Goal: Transaction & Acquisition: Purchase product/service

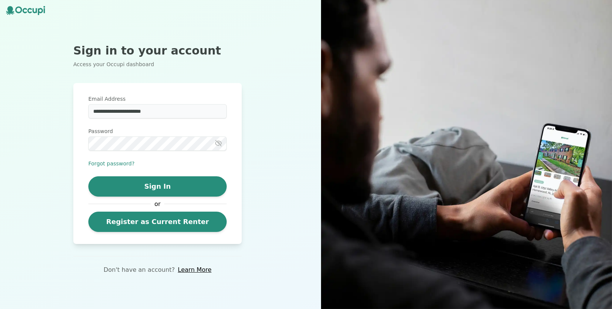
type input "**********"
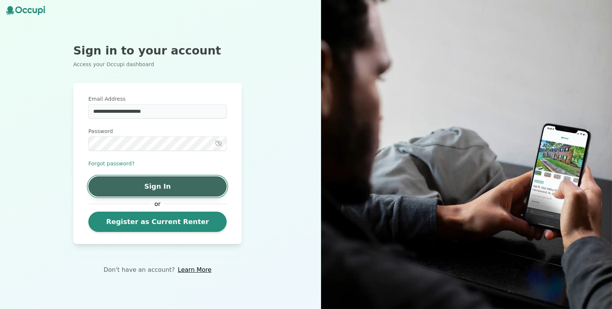
click at [161, 191] on button "Sign In" at bounding box center [157, 186] width 138 height 20
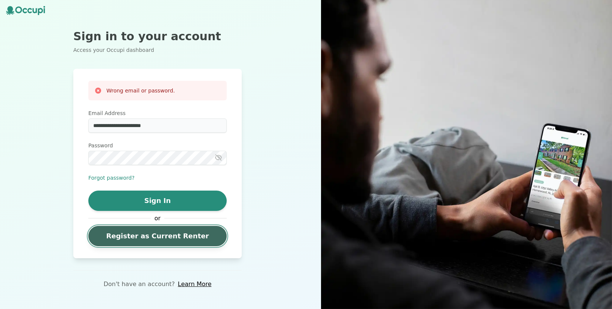
click at [189, 246] on link "Register as Current Renter" at bounding box center [157, 236] width 138 height 20
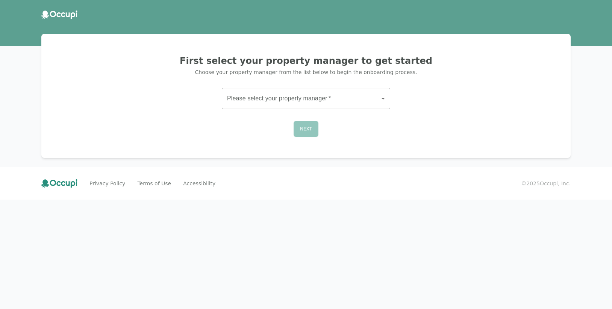
click at [316, 94] on body "First select your property manager to get started Choose your property manager …" at bounding box center [306, 154] width 612 height 309
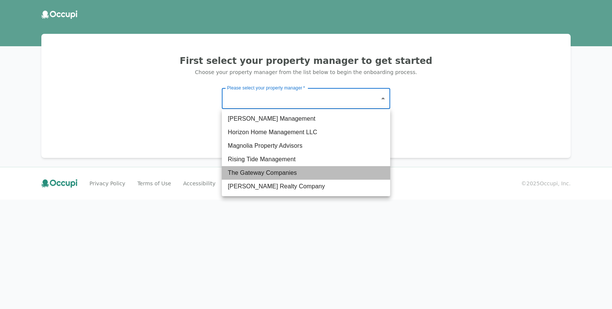
click at [262, 175] on li "The Gateway Companies" at bounding box center [306, 173] width 169 height 14
type input "**********"
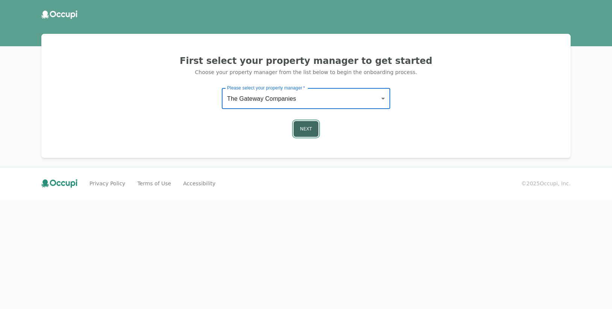
click at [306, 131] on button "Next" at bounding box center [306, 129] width 25 height 16
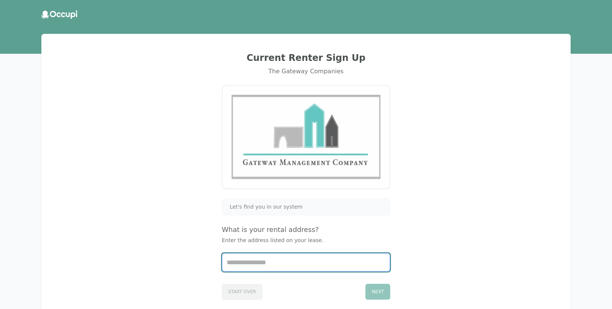
click at [342, 269] on input "Start typing..." at bounding box center [306, 263] width 168 height 18
click at [340, 285] on li "2114, [STREET_ADDRESS]" at bounding box center [306, 281] width 168 height 12
type input "**********"
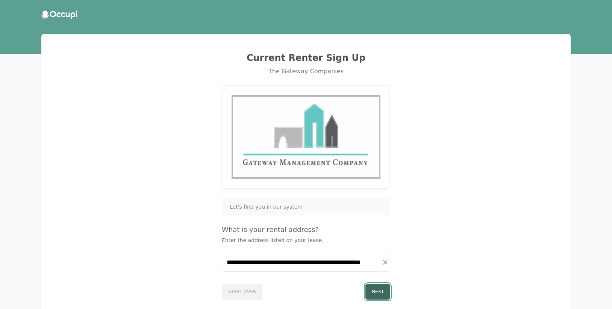
click at [378, 296] on button "Next" at bounding box center [378, 292] width 25 height 16
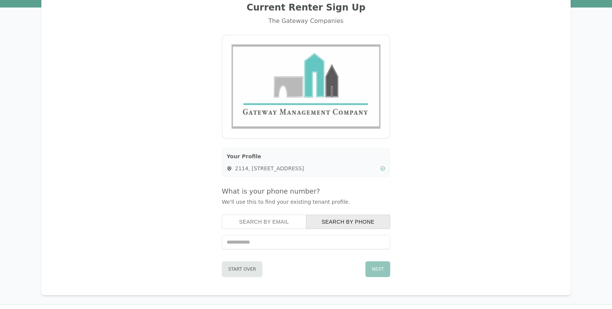
scroll to position [58, 0]
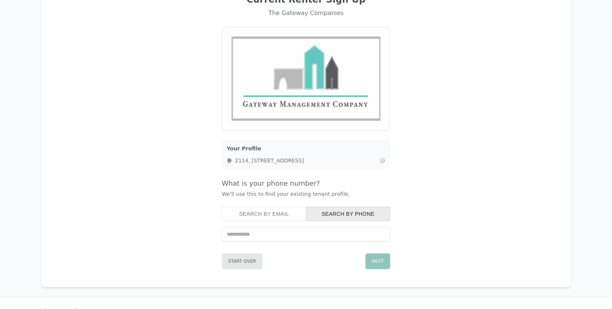
click at [341, 237] on input "tel" at bounding box center [306, 234] width 169 height 14
type input "**********"
click at [383, 261] on button "Next" at bounding box center [378, 262] width 25 height 16
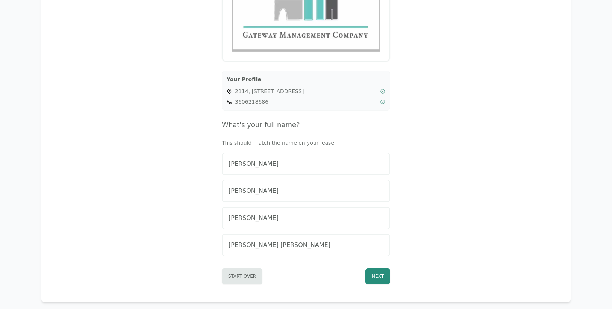
scroll to position [129, 0]
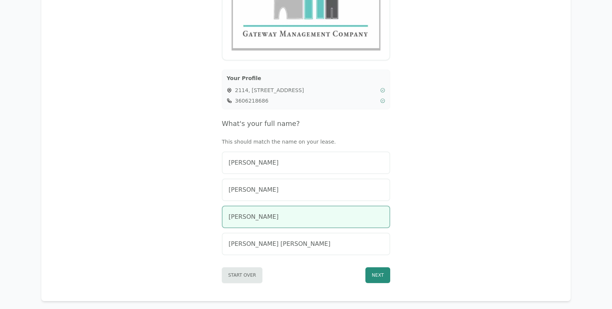
click at [314, 218] on div "[PERSON_NAME]" at bounding box center [306, 217] width 155 height 9
click at [380, 279] on button "Next" at bounding box center [378, 275] width 25 height 16
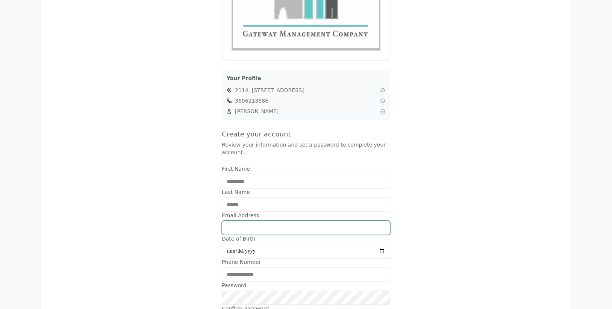
click at [322, 229] on input "Email Address" at bounding box center [306, 228] width 169 height 14
type input "**********"
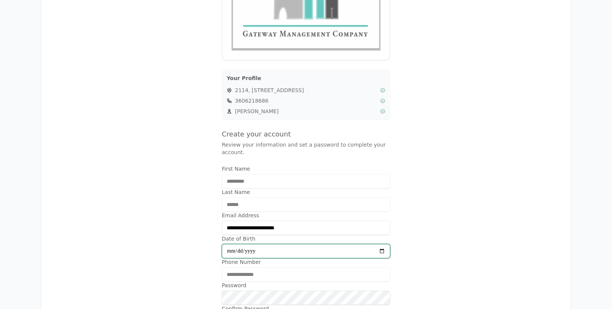
type input "**********"
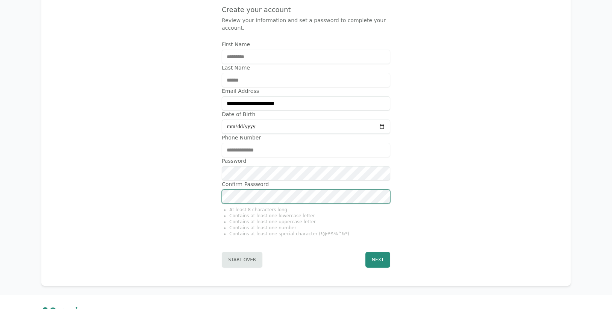
scroll to position [254, 0]
click at [359, 225] on li "Contains at least one number" at bounding box center [309, 228] width 161 height 6
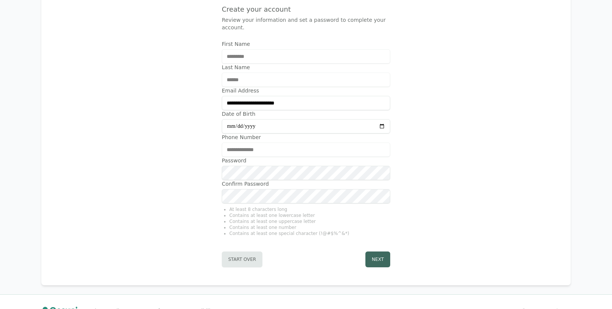
click at [374, 257] on button "Next" at bounding box center [378, 260] width 25 height 16
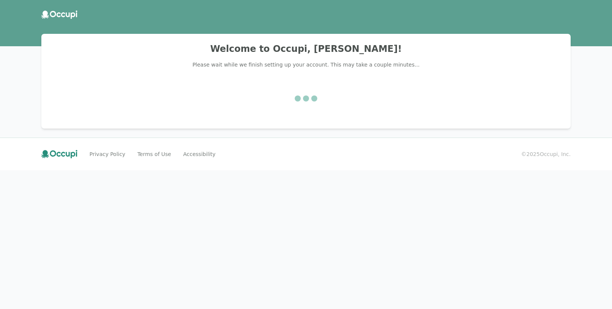
scroll to position [0, 0]
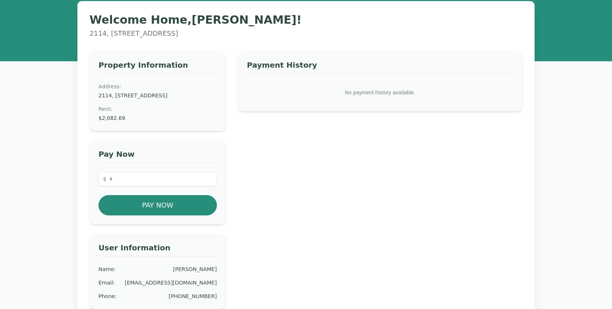
scroll to position [15, 0]
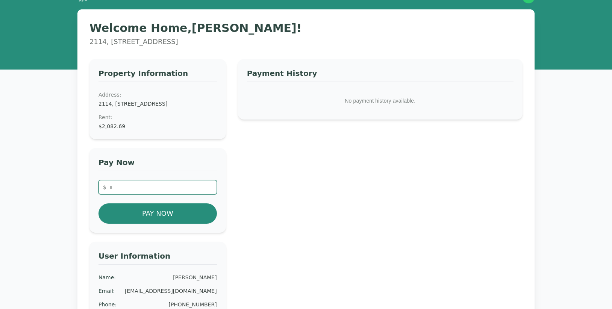
click at [152, 193] on input "number" at bounding box center [158, 187] width 118 height 14
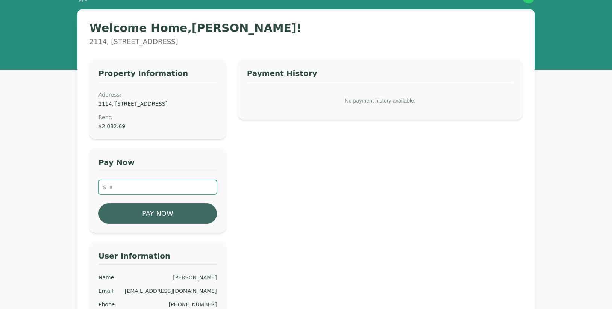
type input "*******"
click at [152, 218] on button "Pay Now" at bounding box center [158, 214] width 118 height 20
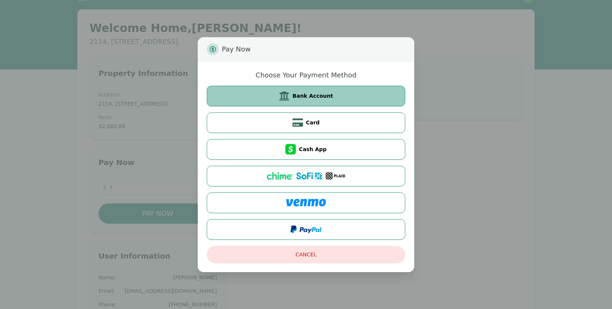
click at [330, 100] on button "Bank Account" at bounding box center [306, 96] width 199 height 21
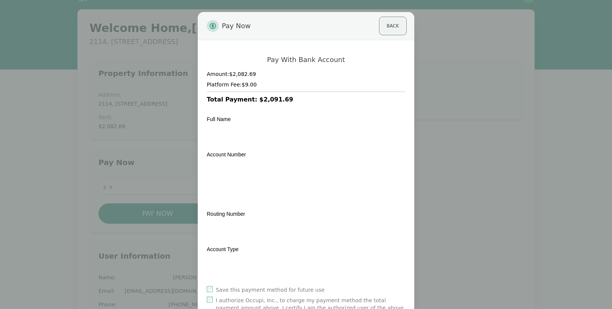
click at [392, 25] on button "Back" at bounding box center [393, 26] width 25 height 16
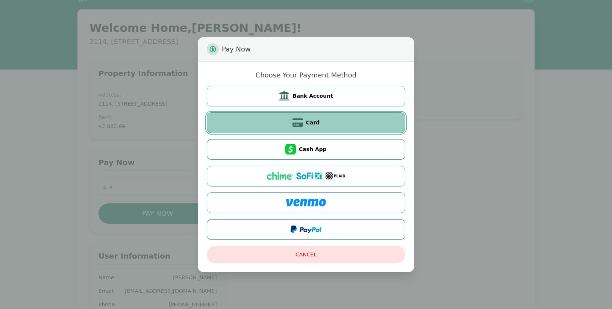
click at [321, 124] on button "Card" at bounding box center [306, 122] width 199 height 21
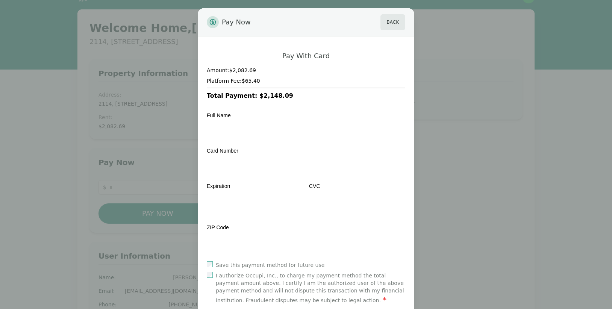
scroll to position [0, 0]
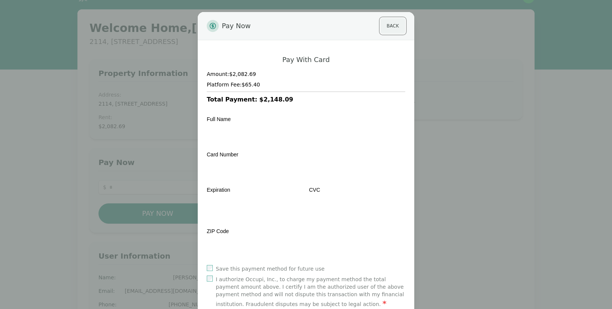
click at [391, 29] on button "Back" at bounding box center [393, 26] width 25 height 16
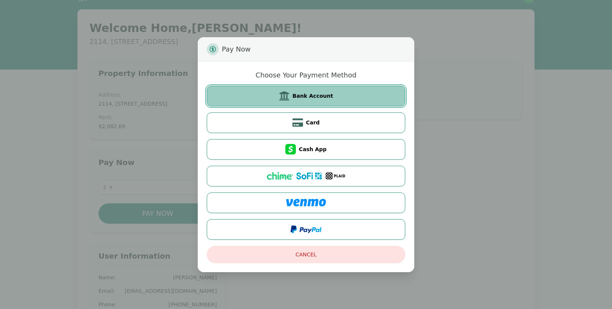
click at [321, 105] on button "Bank Account" at bounding box center [306, 96] width 199 height 21
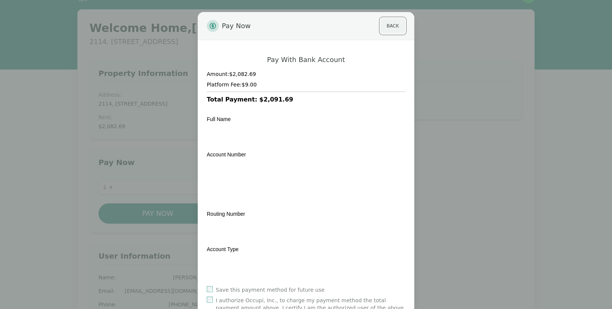
click at [394, 28] on button "Back" at bounding box center [393, 26] width 25 height 16
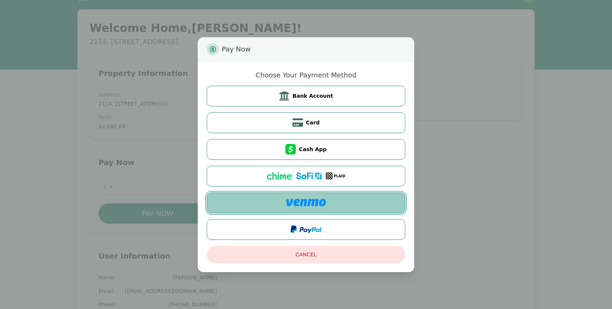
click at [307, 207] on button at bounding box center [306, 203] width 199 height 21
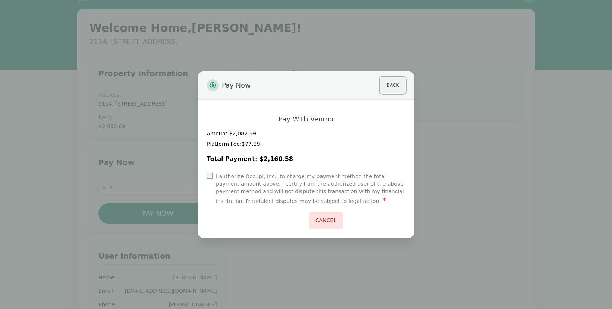
click at [389, 87] on button "Back" at bounding box center [393, 85] width 25 height 16
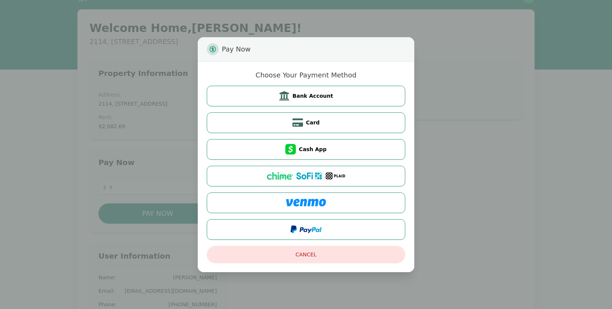
click at [456, 104] on div "Pay Now Choose Your Payment Method Bank Account Card Cash App Cancel" at bounding box center [306, 154] width 612 height 309
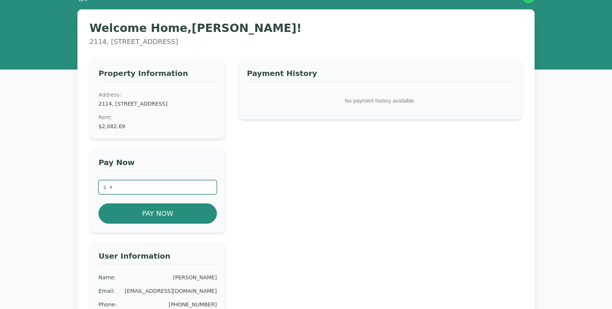
click at [142, 194] on input "number" at bounding box center [158, 187] width 118 height 14
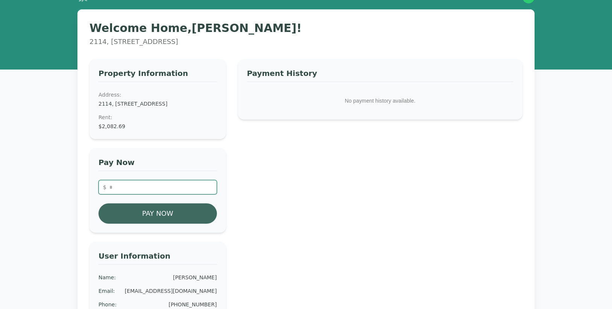
type input "*******"
click at [143, 224] on button "Pay Now" at bounding box center [158, 214] width 118 height 20
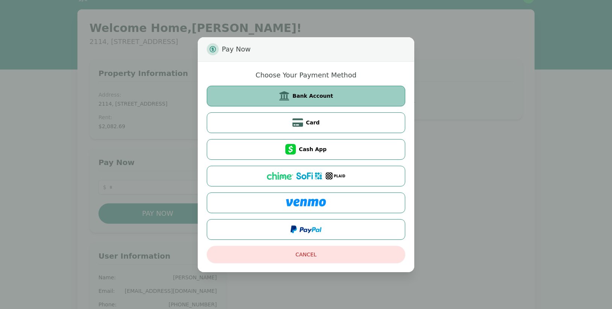
click at [288, 104] on button "Bank Account" at bounding box center [306, 96] width 199 height 21
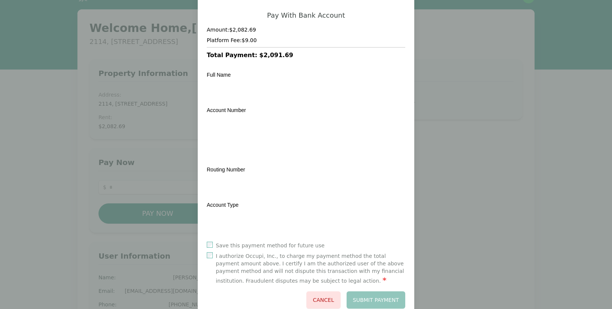
scroll to position [65, 0]
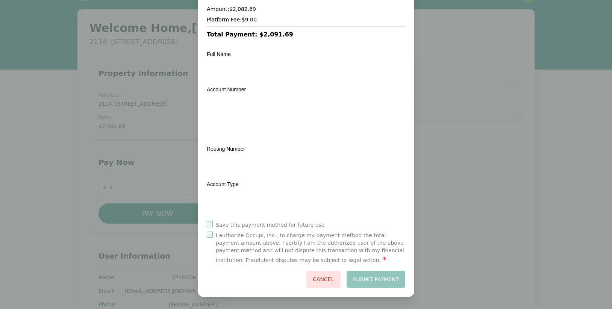
click at [226, 224] on label "Save this payment method for future use" at bounding box center [270, 225] width 109 height 8
click at [368, 276] on button "Submit Payment" at bounding box center [376, 279] width 59 height 17
